Goal: Register for event/course

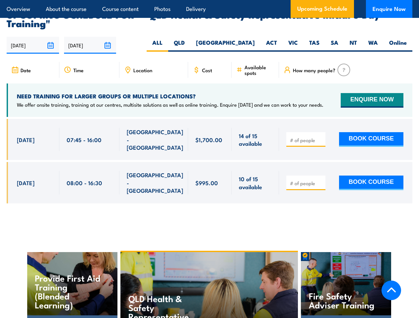
click at [209, 0] on article "Overview About the course Course content Photos Delivery Upcoming Schedule Enqu…" at bounding box center [209, 9] width 405 height 18
click at [33, 37] on input "[DATE]" at bounding box center [33, 45] width 52 height 17
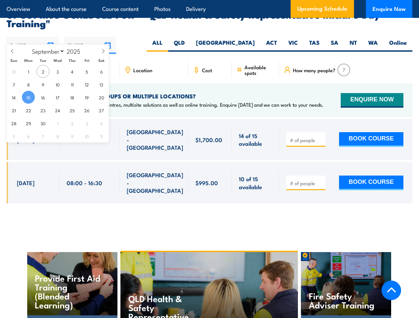
click at [90, 37] on input "[DATE]" at bounding box center [90, 45] width 52 height 17
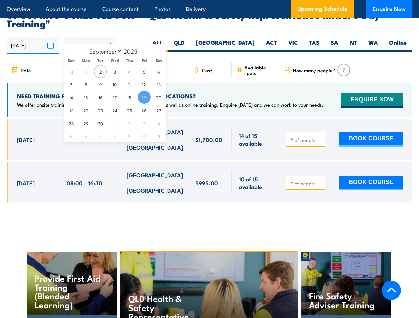
click at [209, 272] on div "QLD Health & Safety Representative Refresher Training" at bounding box center [209, 294] width 178 height 84
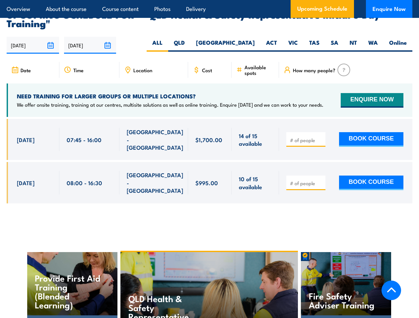
click at [209, 272] on div "QLD Health & Safety Representative Refresher Training" at bounding box center [209, 294] width 178 height 84
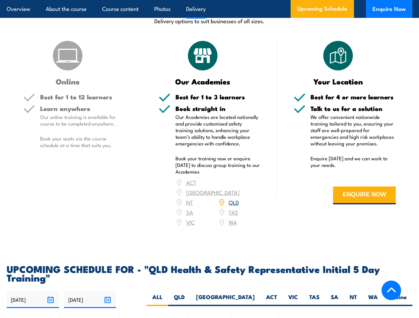
click at [209, 0] on article "Overview About the course Course content Photos Delivery Upcoming Schedule Enqu…" at bounding box center [209, 9] width 405 height 18
click at [33, 291] on input "[DATE]" at bounding box center [33, 299] width 52 height 17
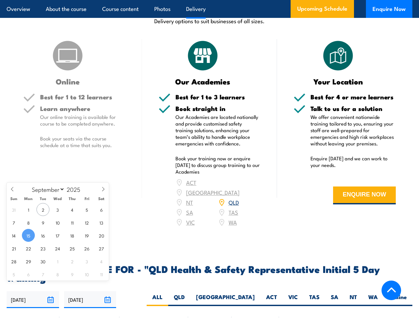
click at [90, 291] on input "[DATE]" at bounding box center [90, 299] width 52 height 17
